Goal: Information Seeking & Learning: Stay updated

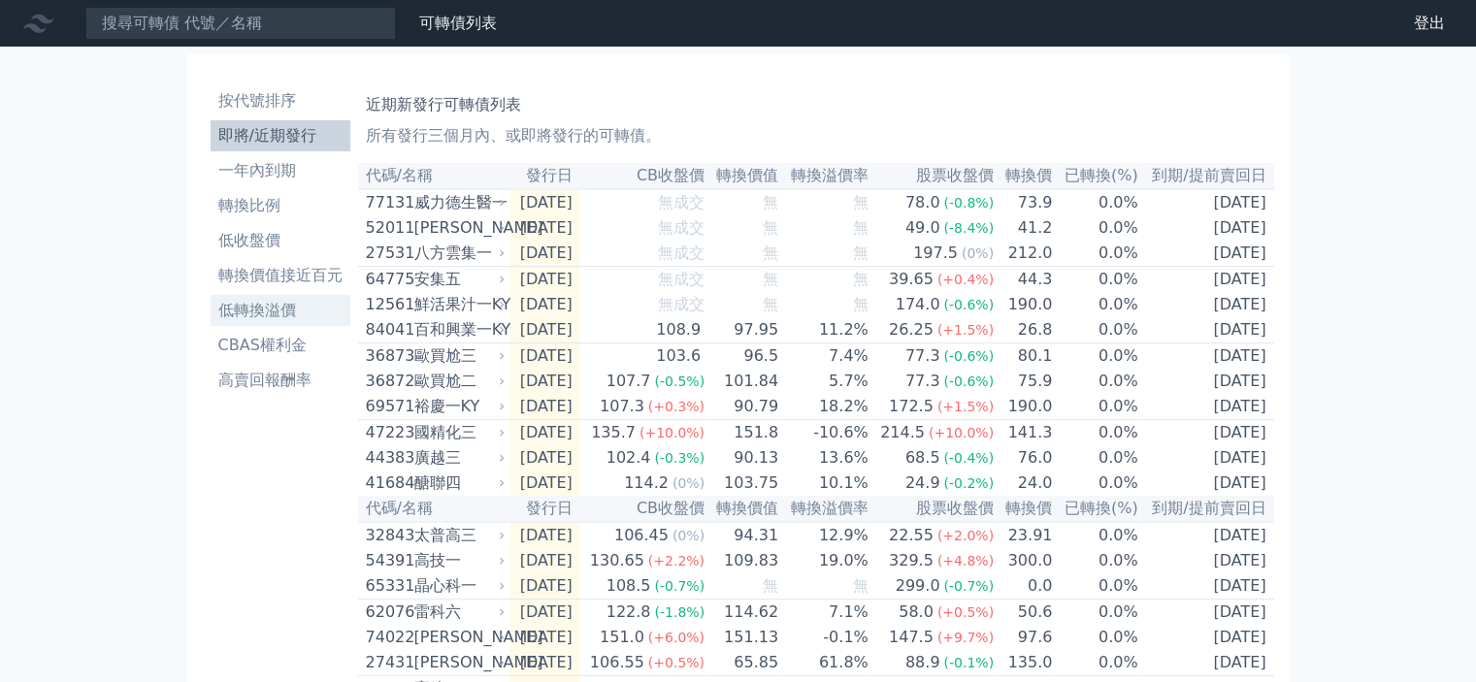
click at [282, 308] on li "低轉換溢價" at bounding box center [281, 310] width 140 height 23
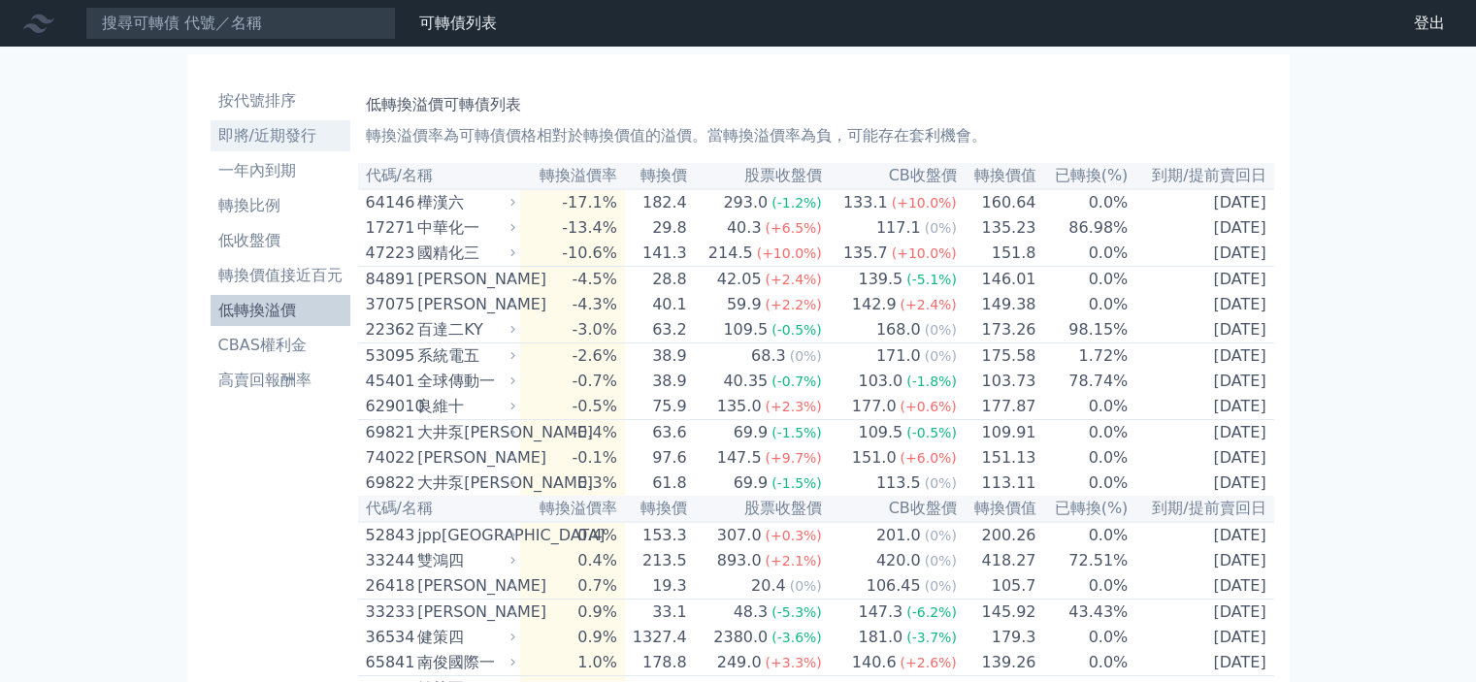
click at [289, 129] on li "即將/近期發行" at bounding box center [281, 135] width 140 height 23
